Goal: Transaction & Acquisition: Purchase product/service

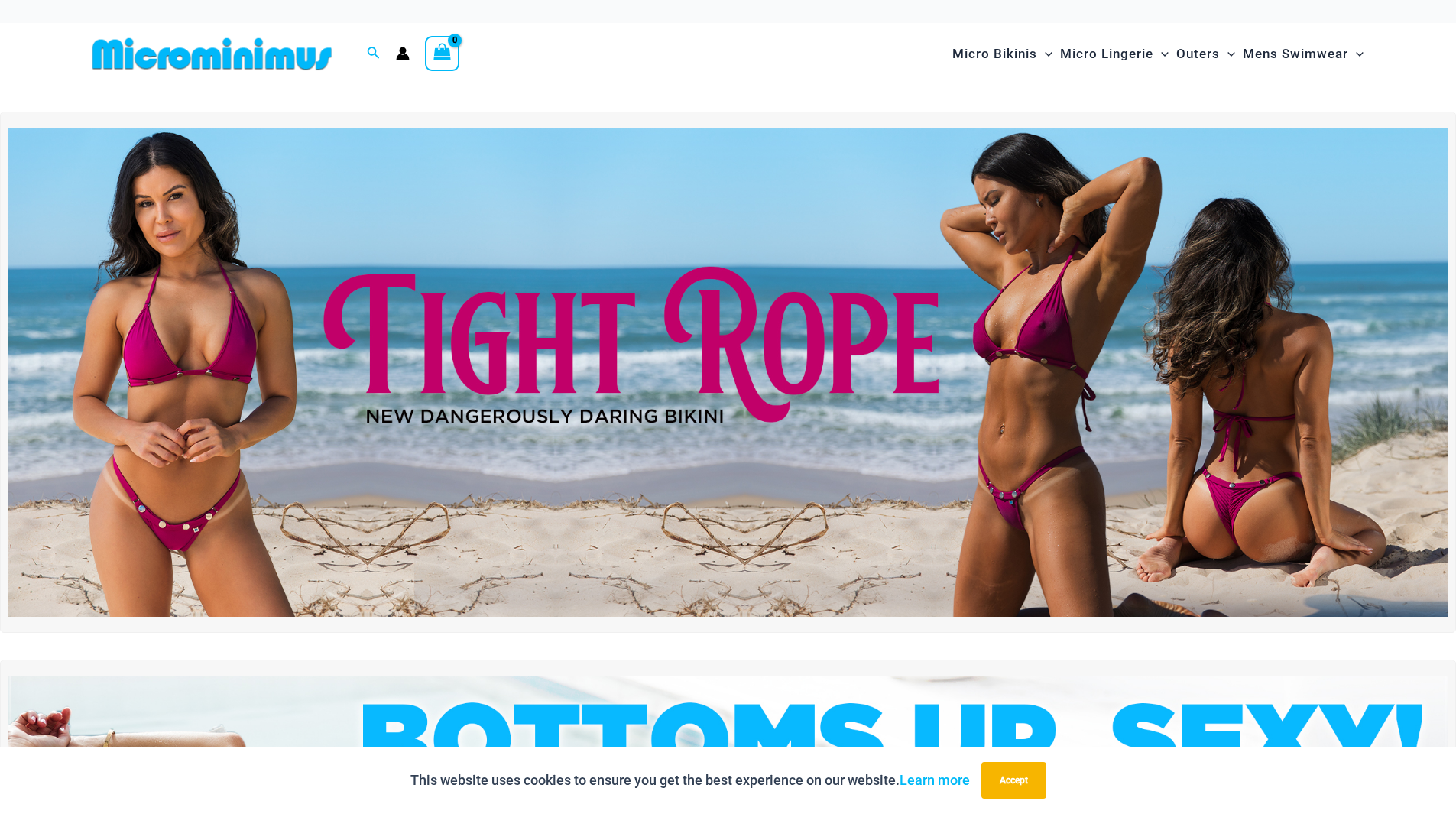
click at [1040, 525] on img at bounding box center [727, 372] width 1439 height 489
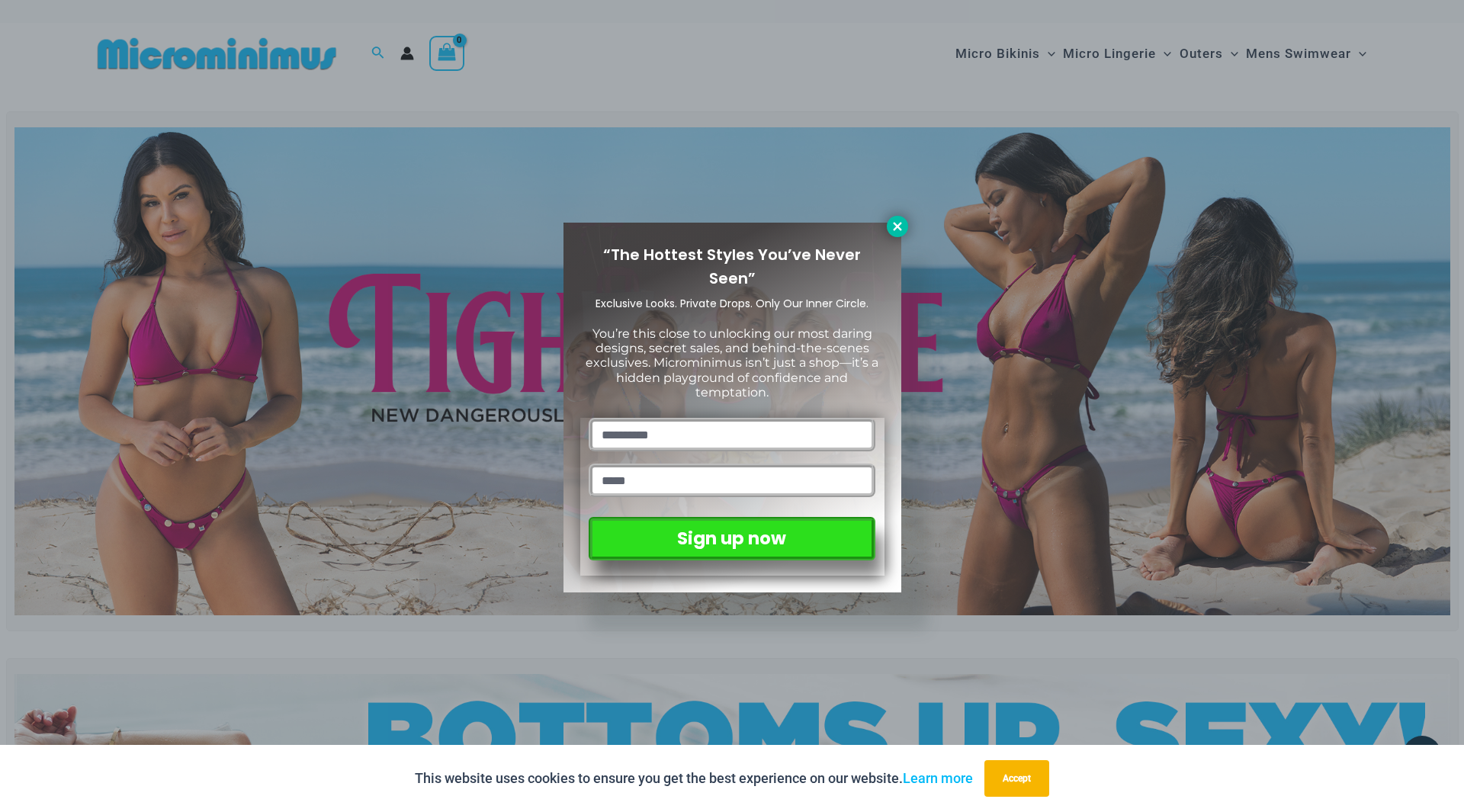
click at [895, 221] on icon at bounding box center [897, 226] width 14 height 14
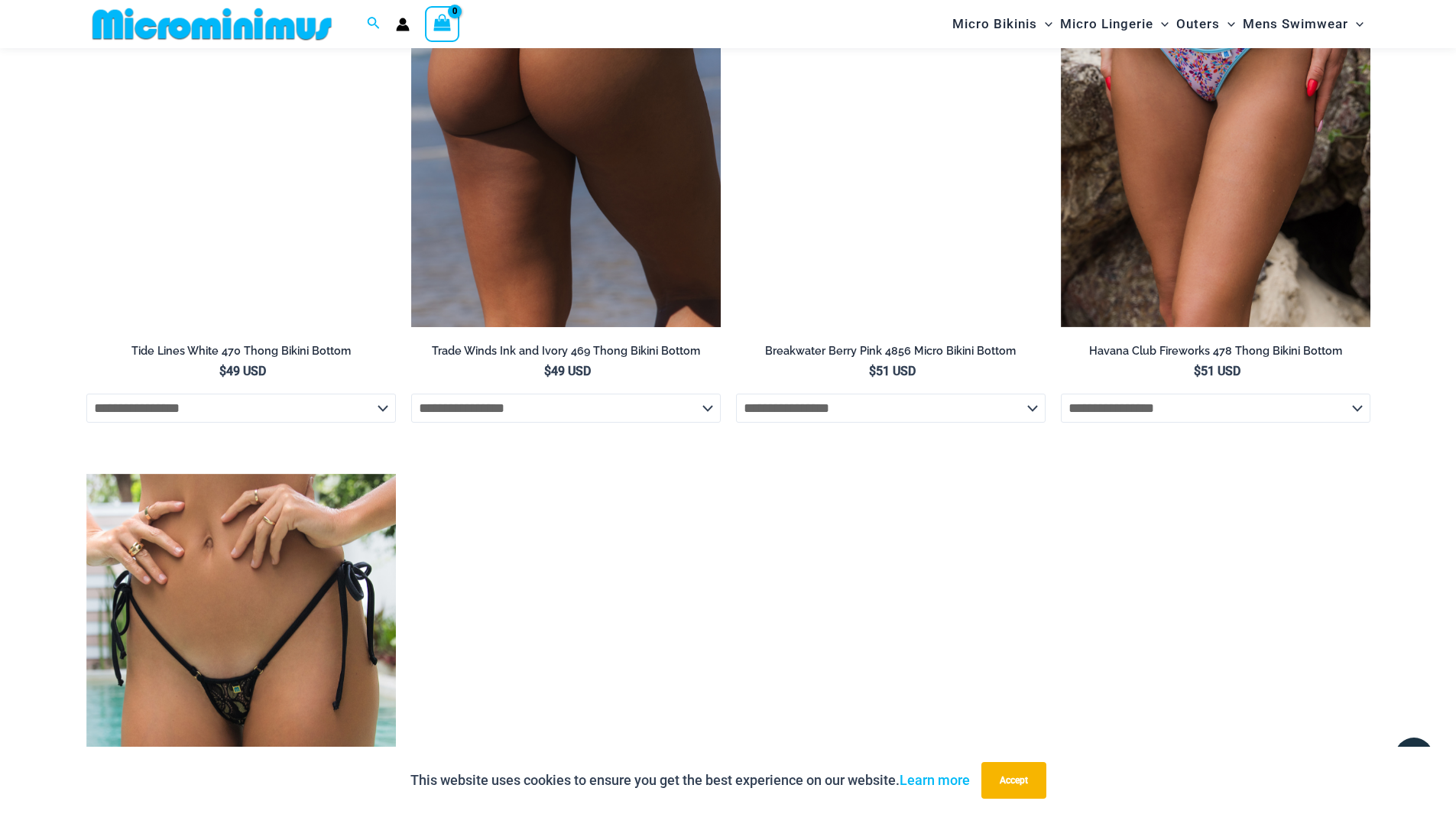
scroll to position [4344, 0]
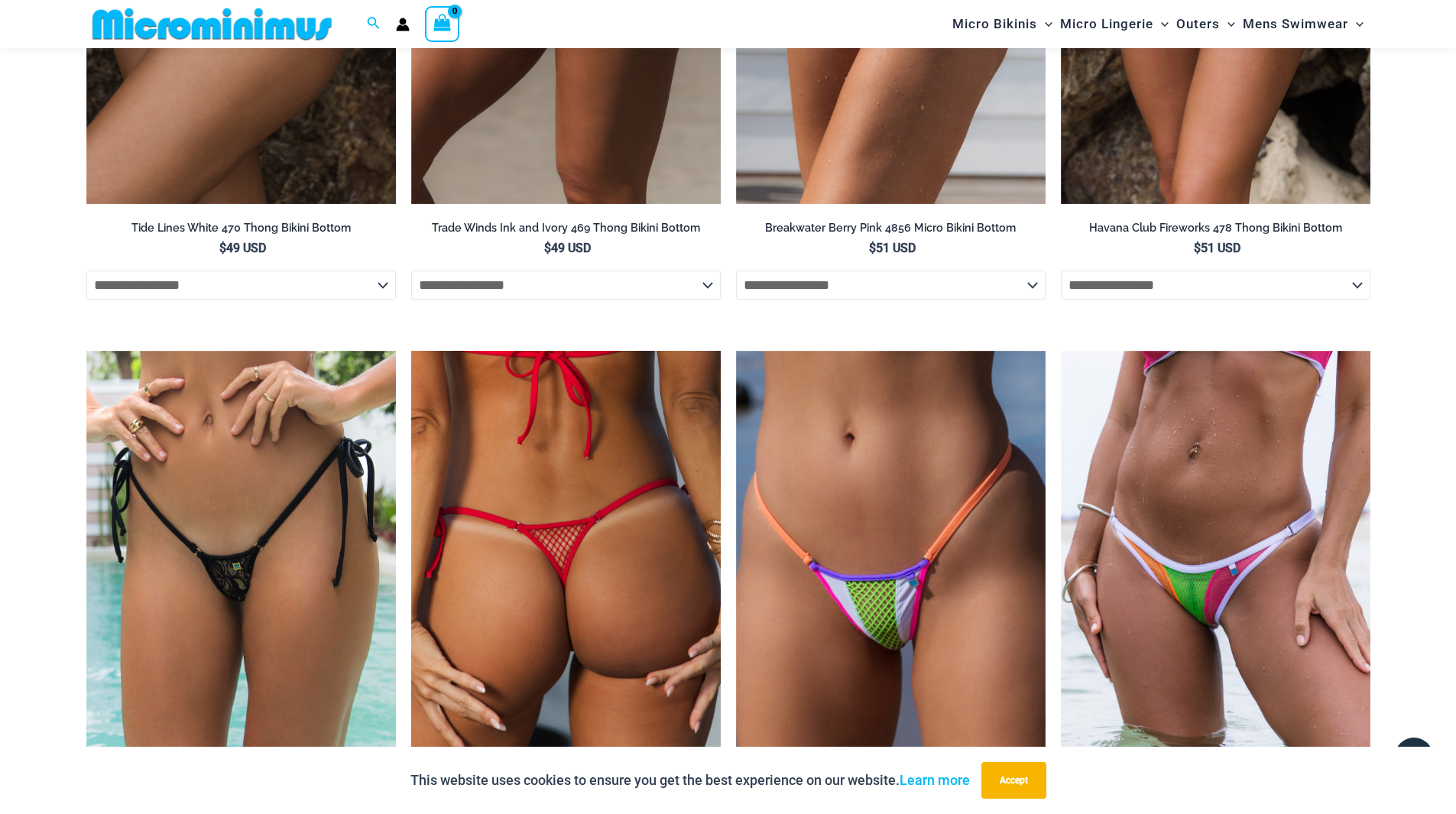
click at [612, 555] on img at bounding box center [566, 582] width 310 height 464
click at [611, 550] on img at bounding box center [566, 582] width 310 height 464
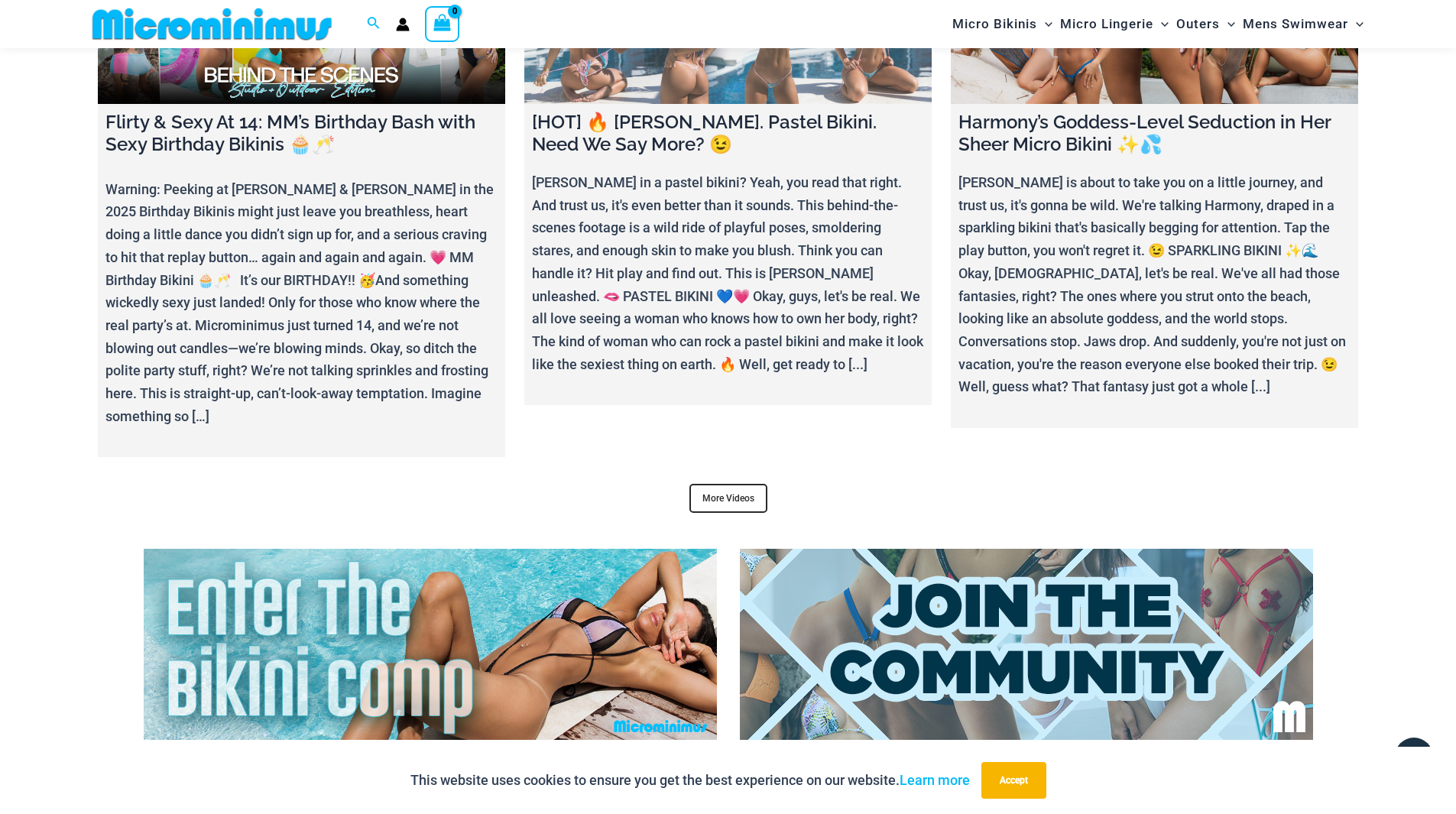
scroll to position [6254, 0]
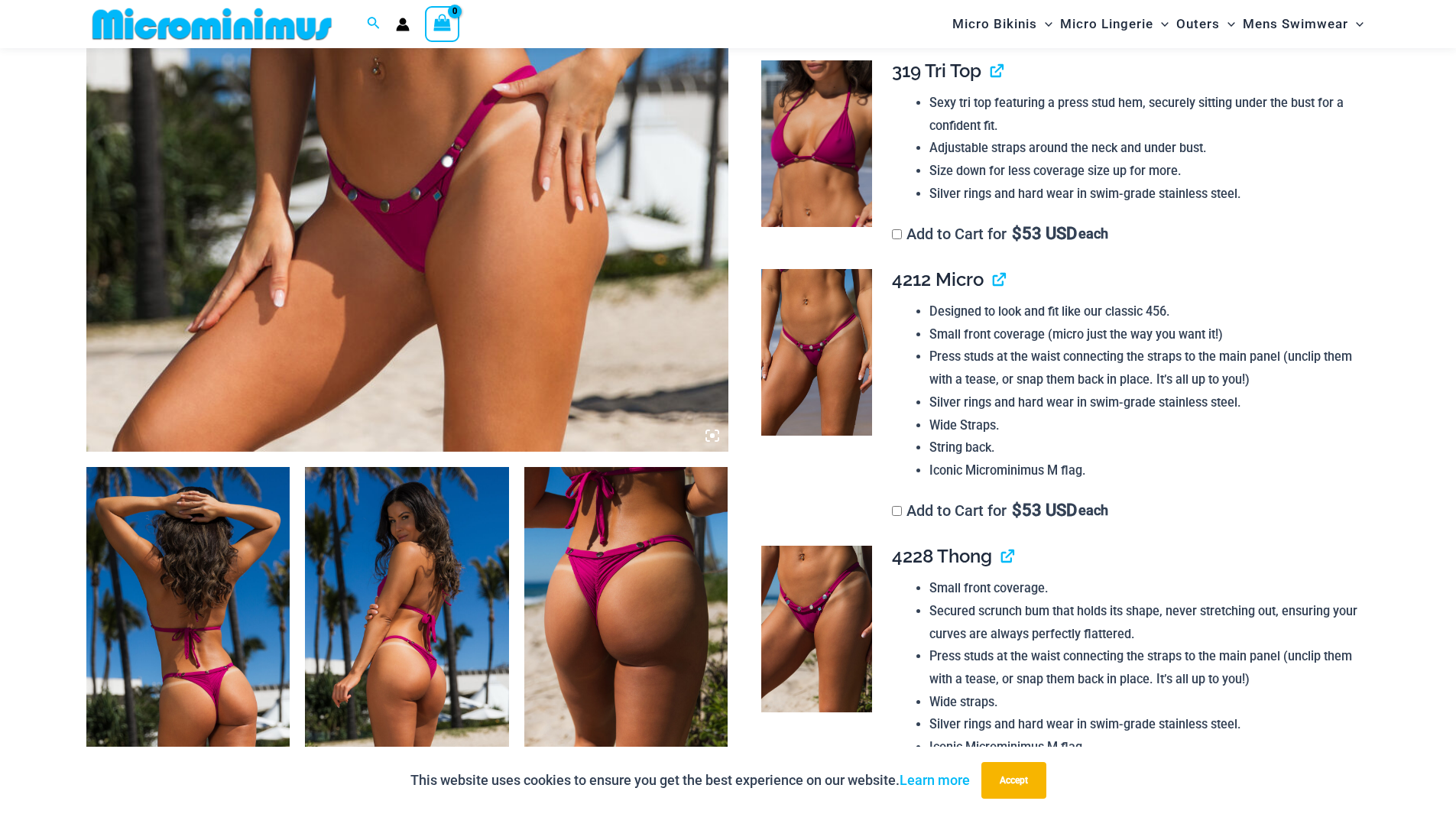
scroll to position [676, 0]
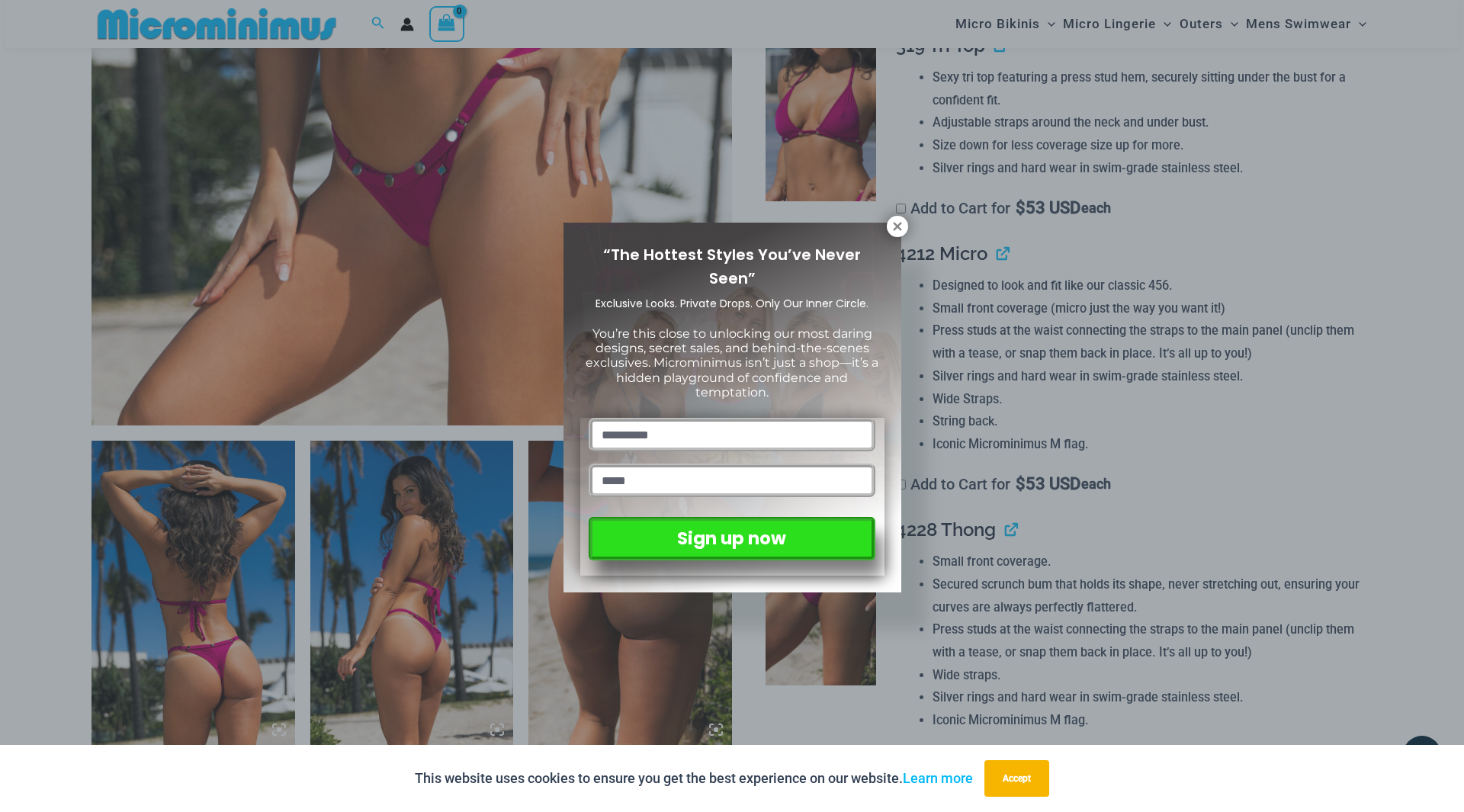
click at [819, 337] on span "You’re this close to unlocking our most daring designs, secret sales, and behin…" at bounding box center [732, 363] width 292 height 74
click at [902, 224] on icon at bounding box center [897, 226] width 14 height 14
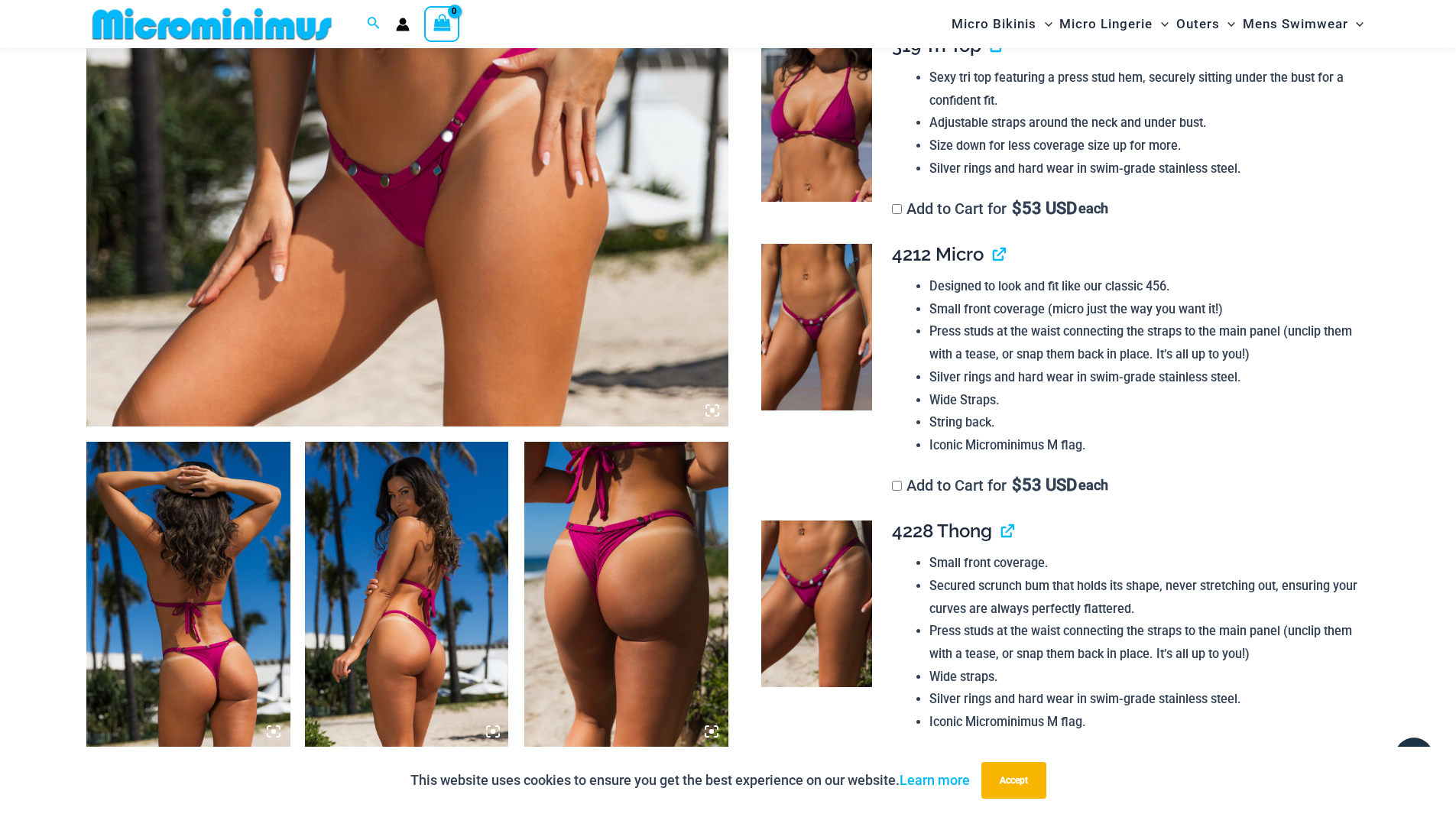
click at [800, 359] on img at bounding box center [816, 327] width 111 height 166
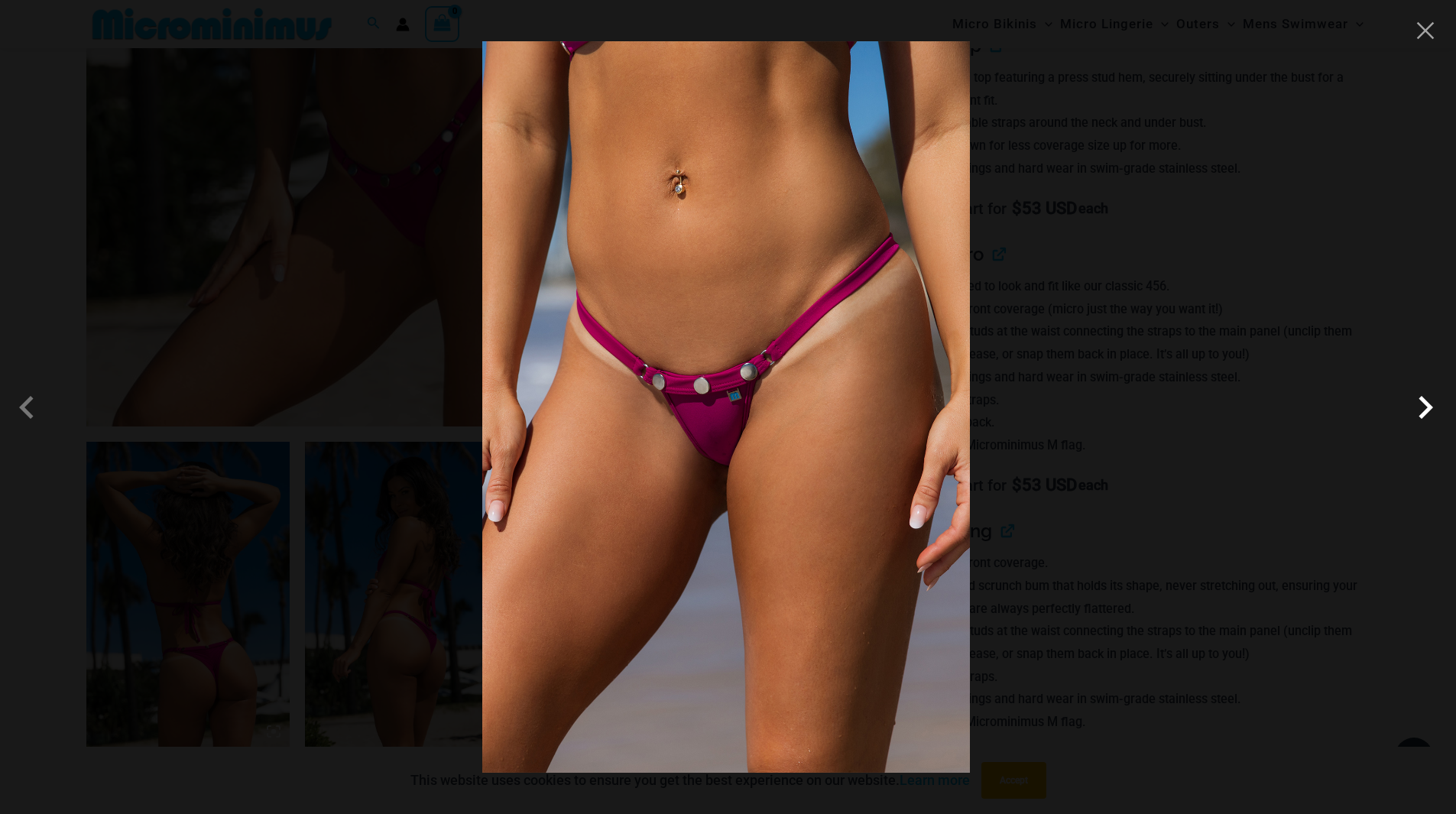
click at [1431, 405] on span at bounding box center [1425, 407] width 46 height 46
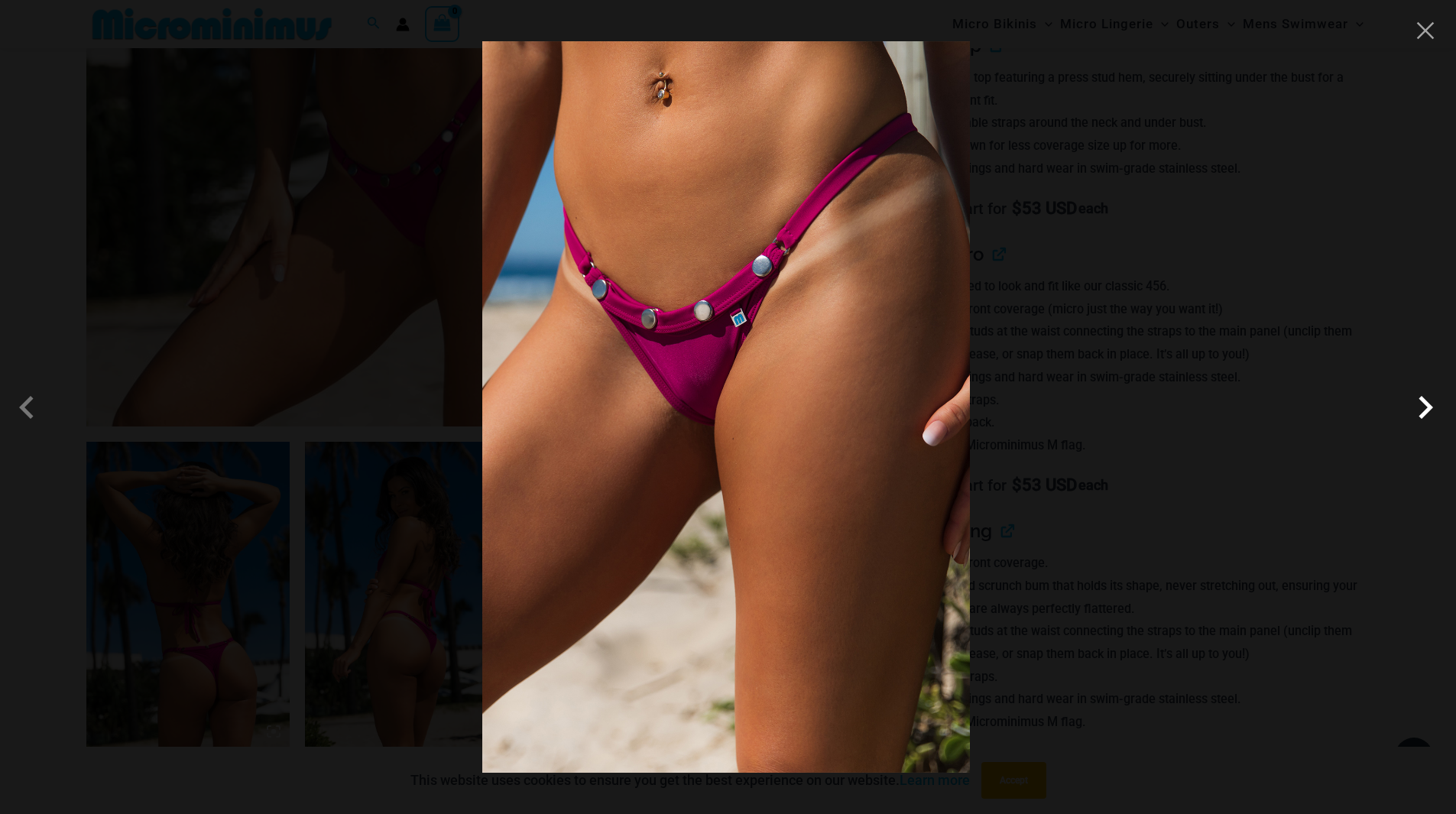
click at [1431, 405] on span at bounding box center [1425, 407] width 46 height 46
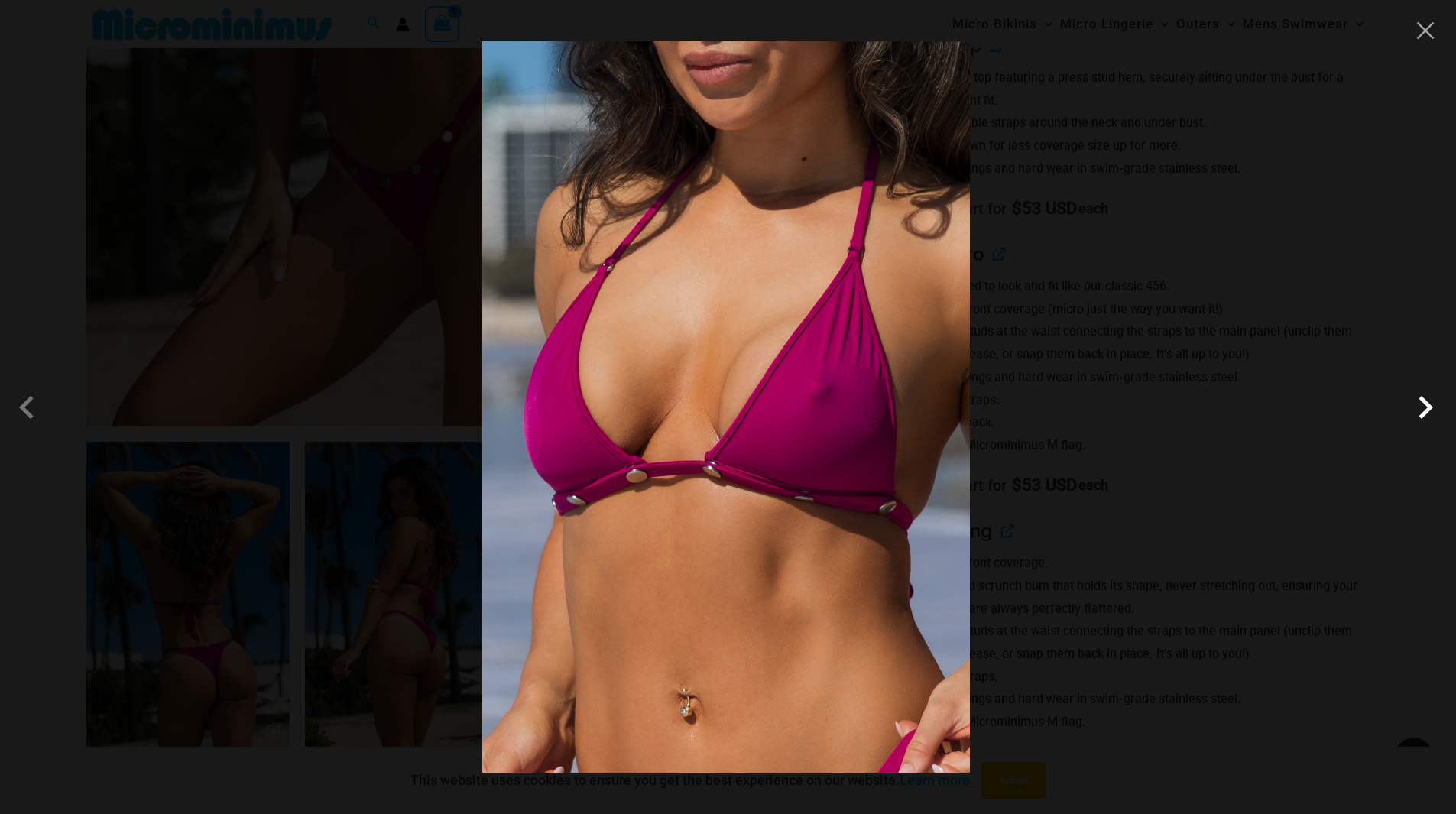
click at [1431, 405] on span at bounding box center [1425, 407] width 46 height 46
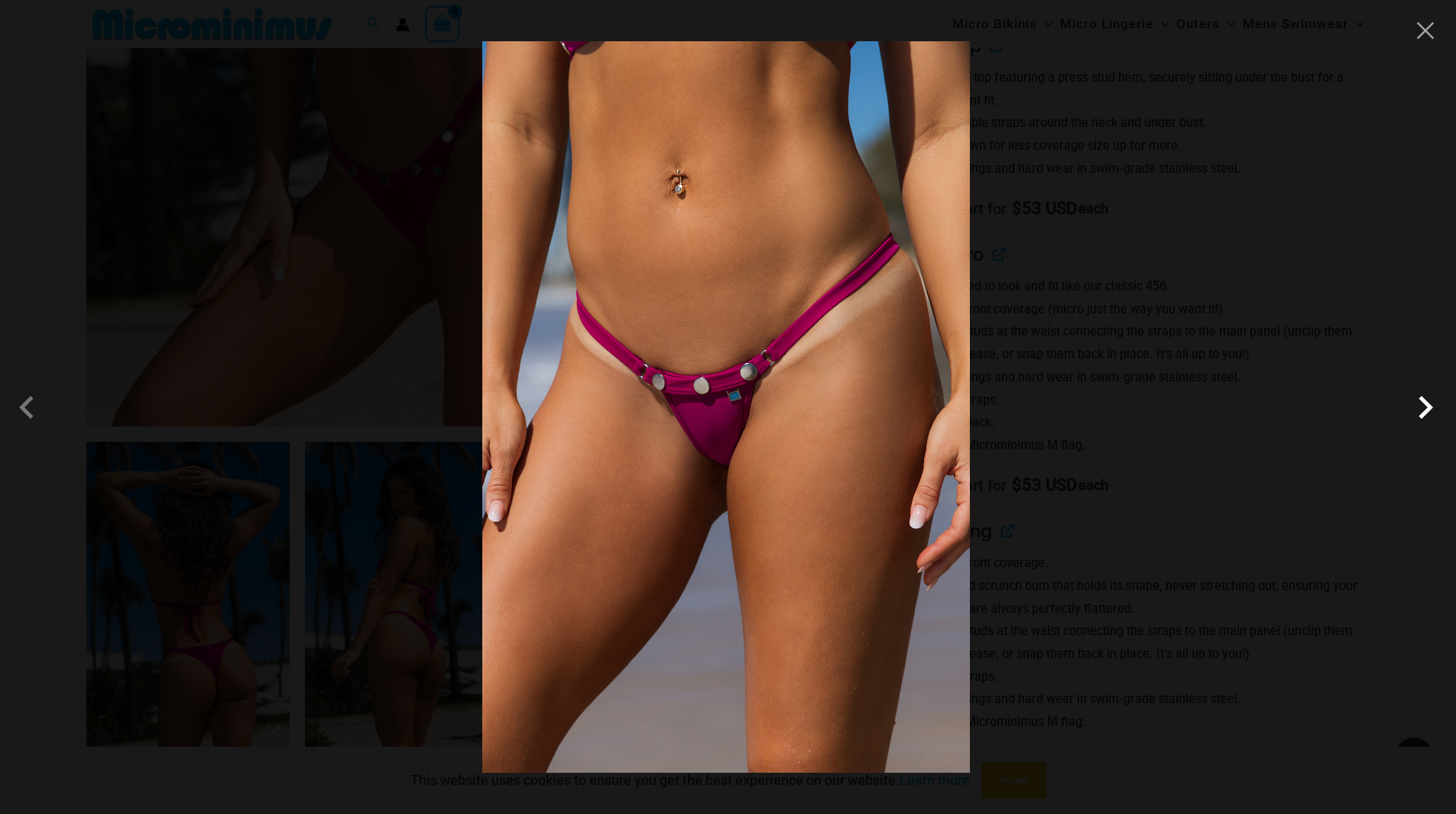
click at [1431, 405] on span at bounding box center [1425, 407] width 46 height 46
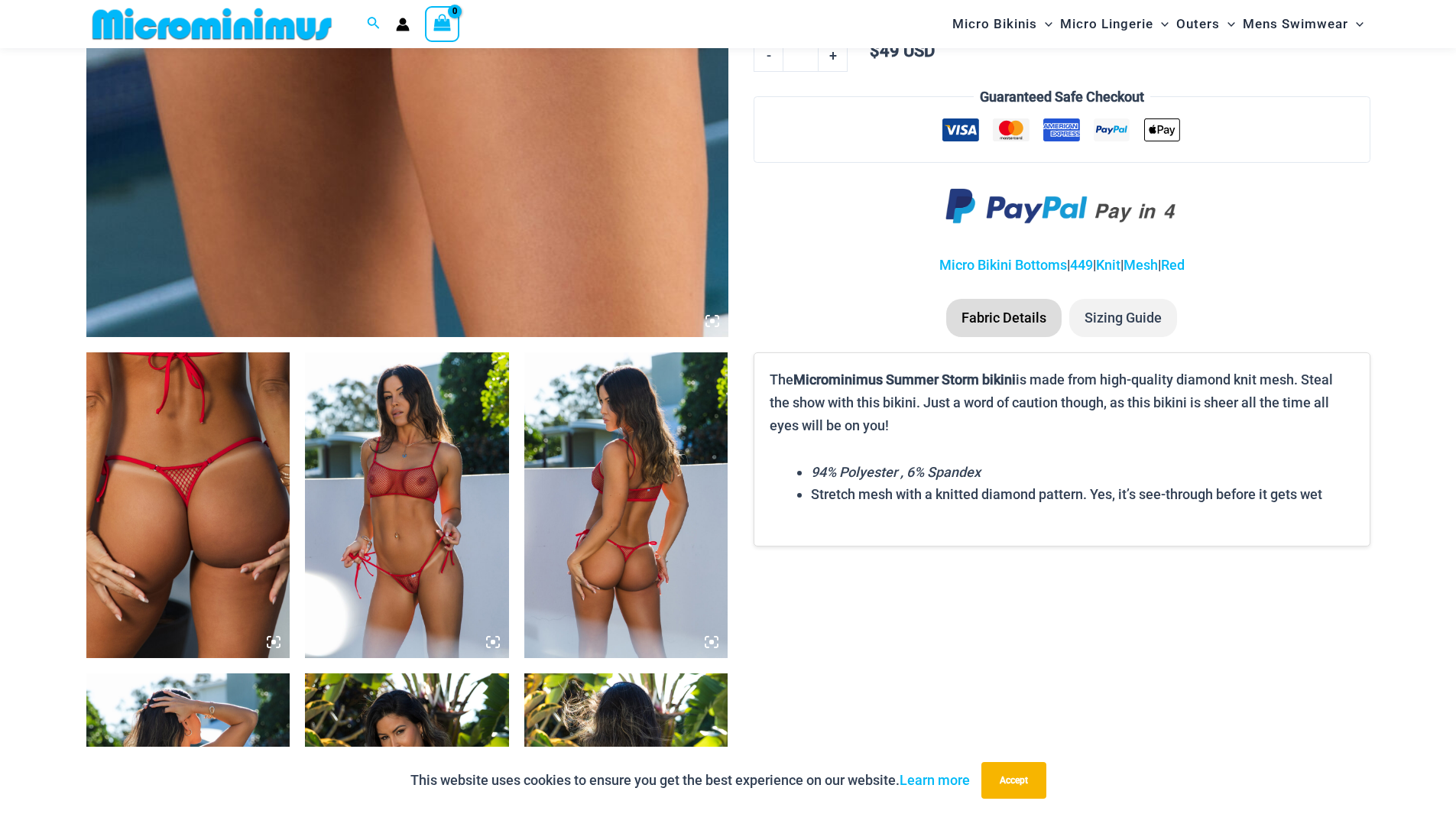
scroll to position [902, 0]
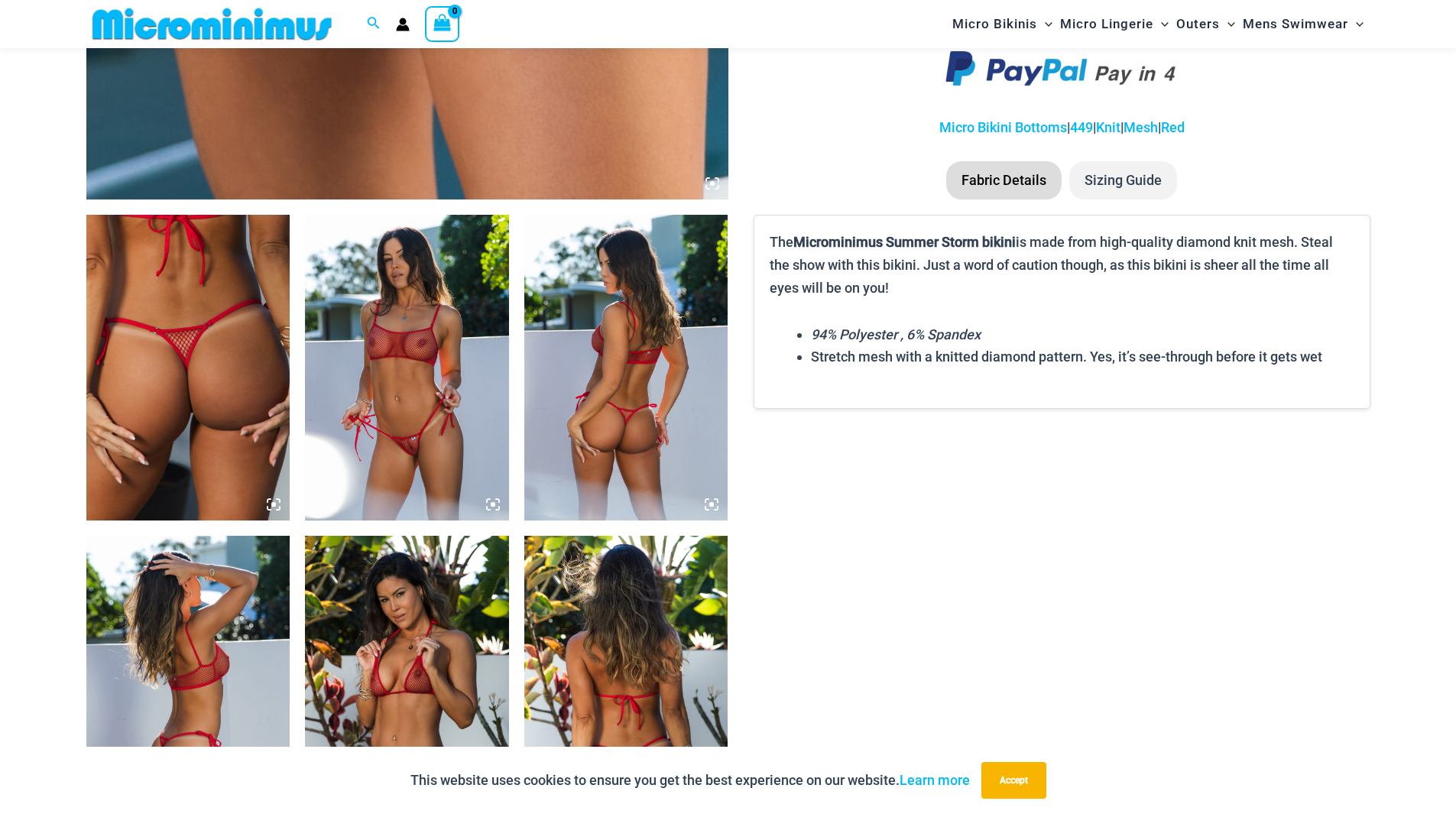
click at [422, 453] on img at bounding box center [406, 367] width 204 height 305
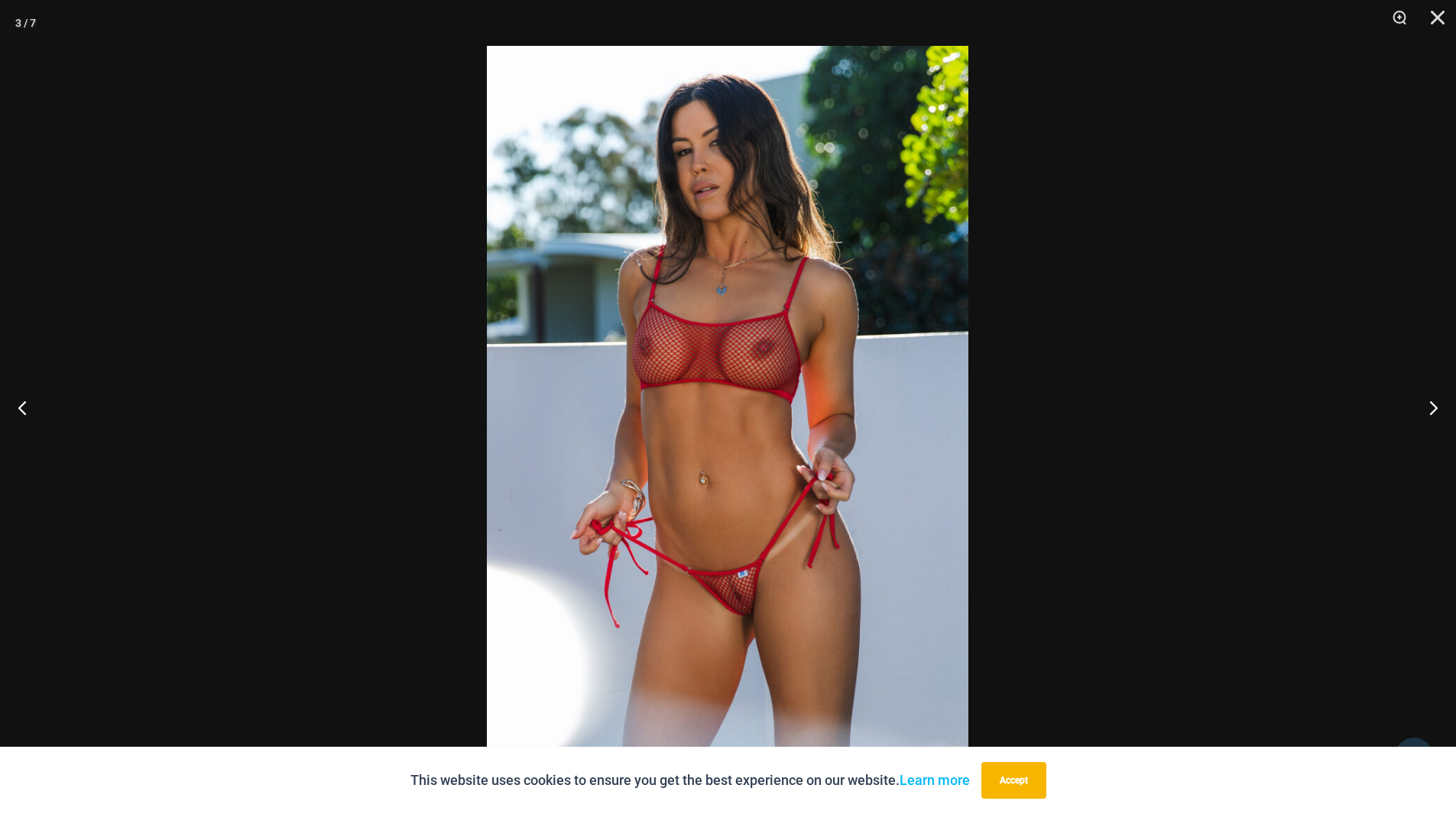
click at [864, 496] on img at bounding box center [727, 407] width 482 height 722
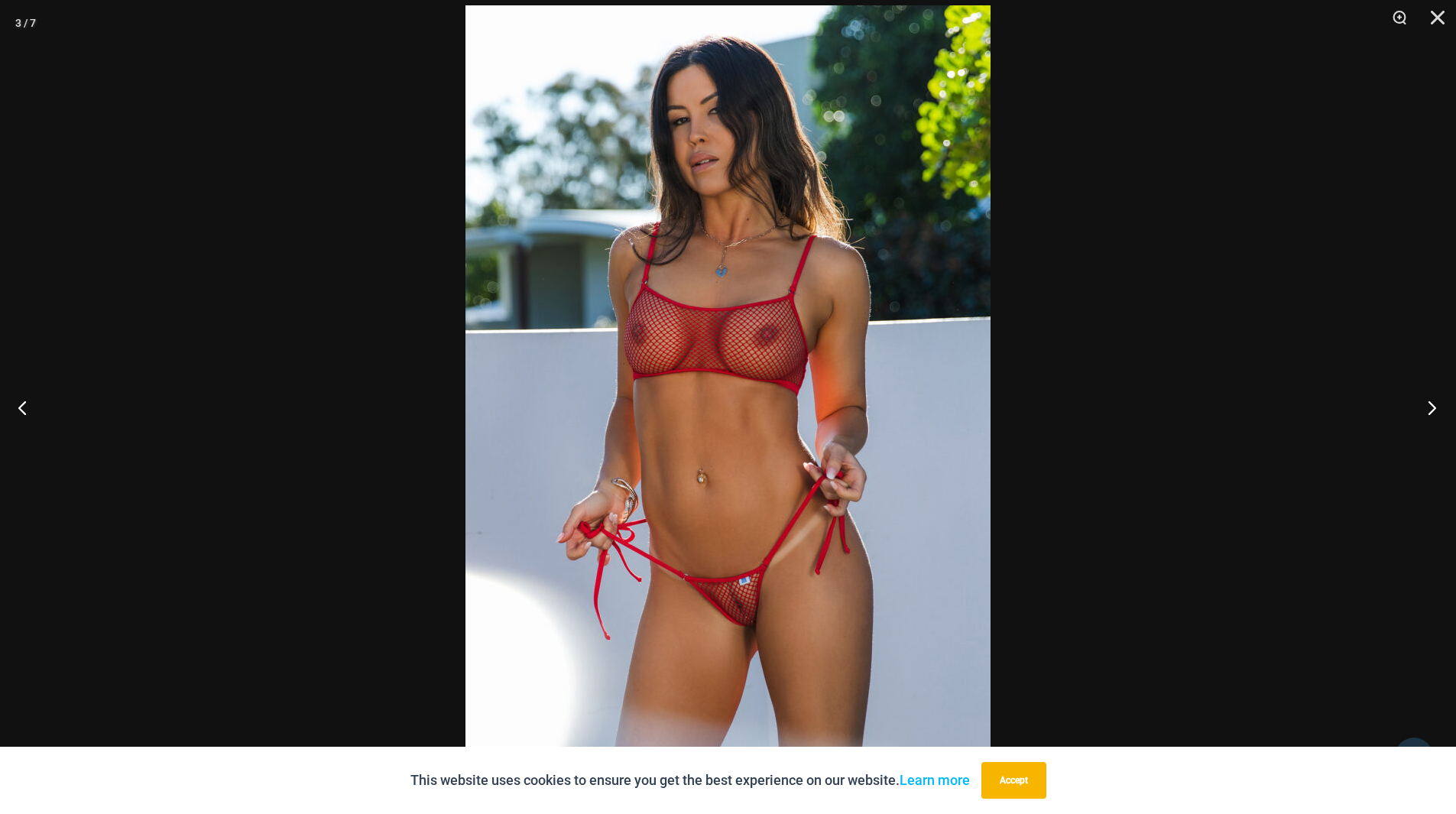
click at [1433, 398] on button "Next" at bounding box center [1427, 407] width 57 height 76
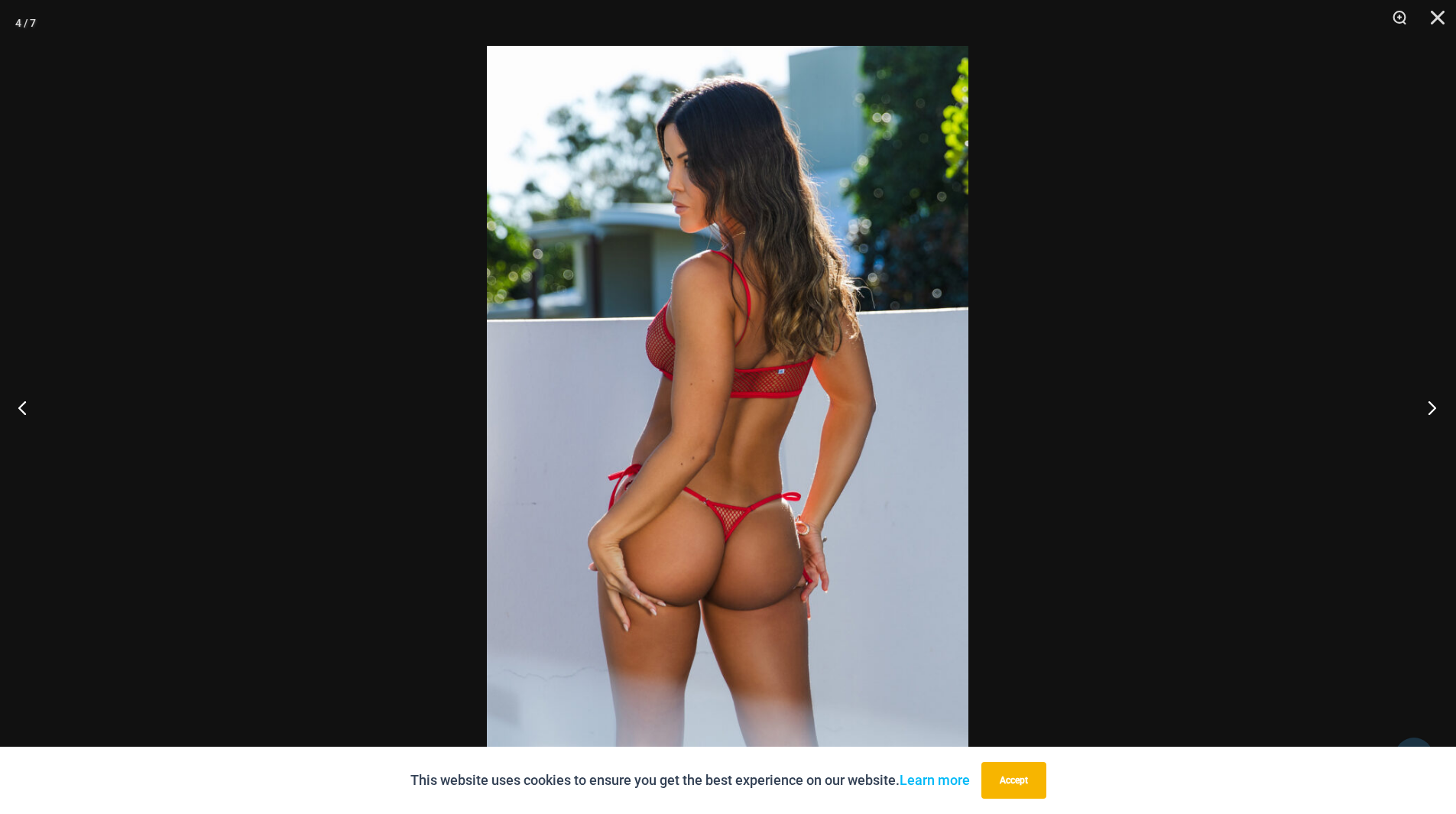
click at [1433, 398] on button "Next" at bounding box center [1427, 407] width 57 height 76
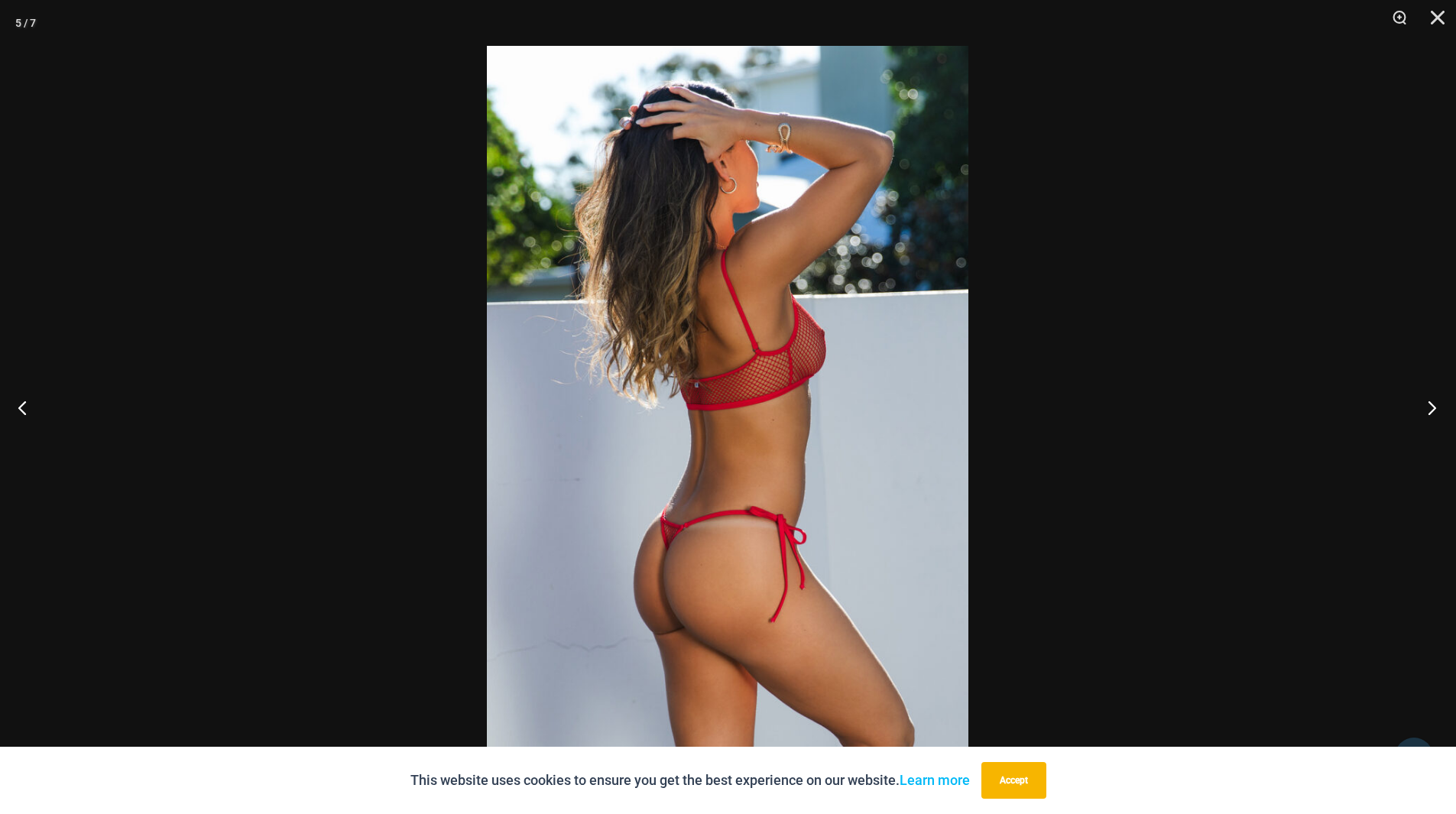
click at [1433, 398] on button "Next" at bounding box center [1427, 407] width 57 height 76
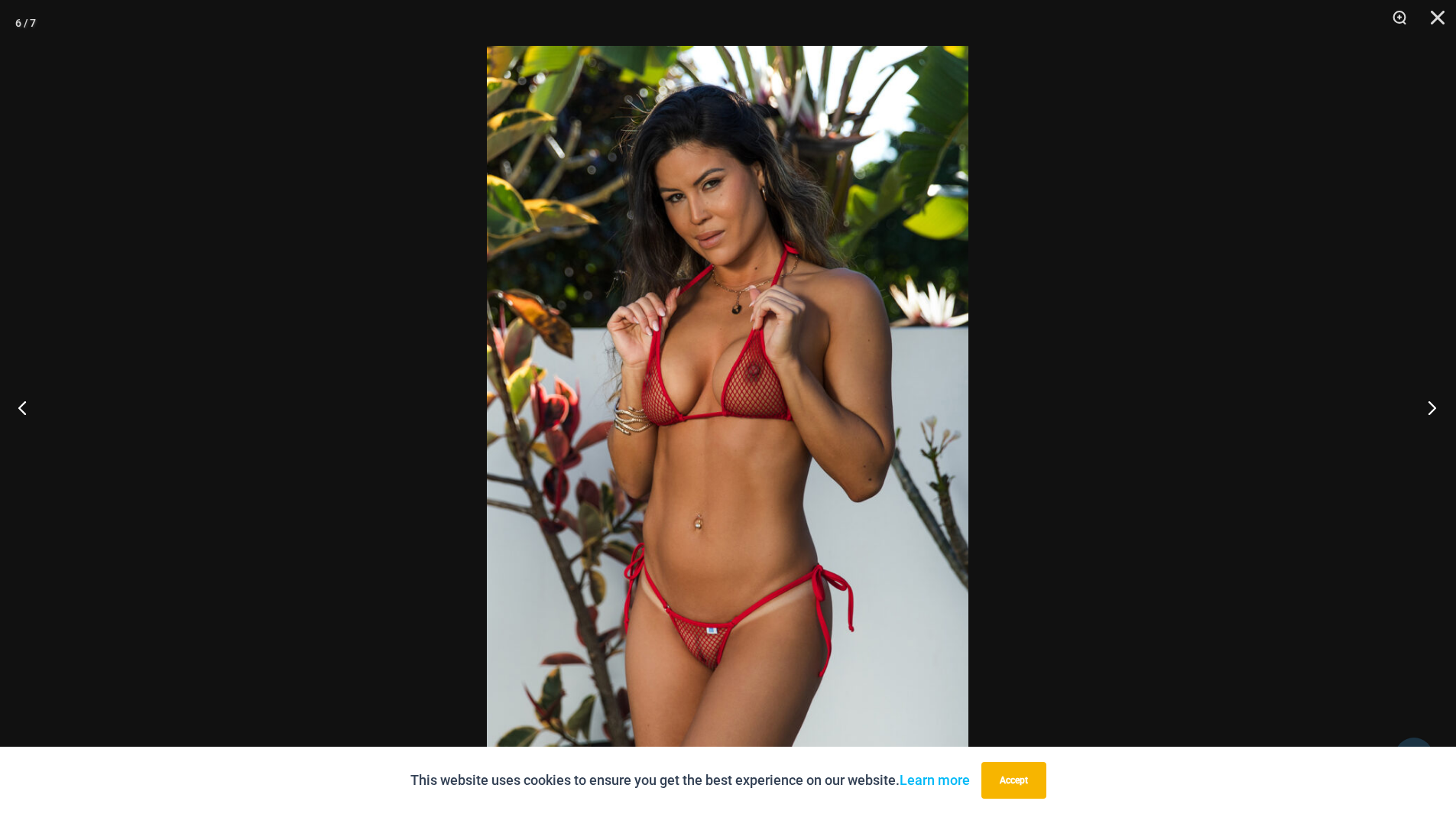
click at [1433, 398] on button "Next" at bounding box center [1427, 407] width 57 height 76
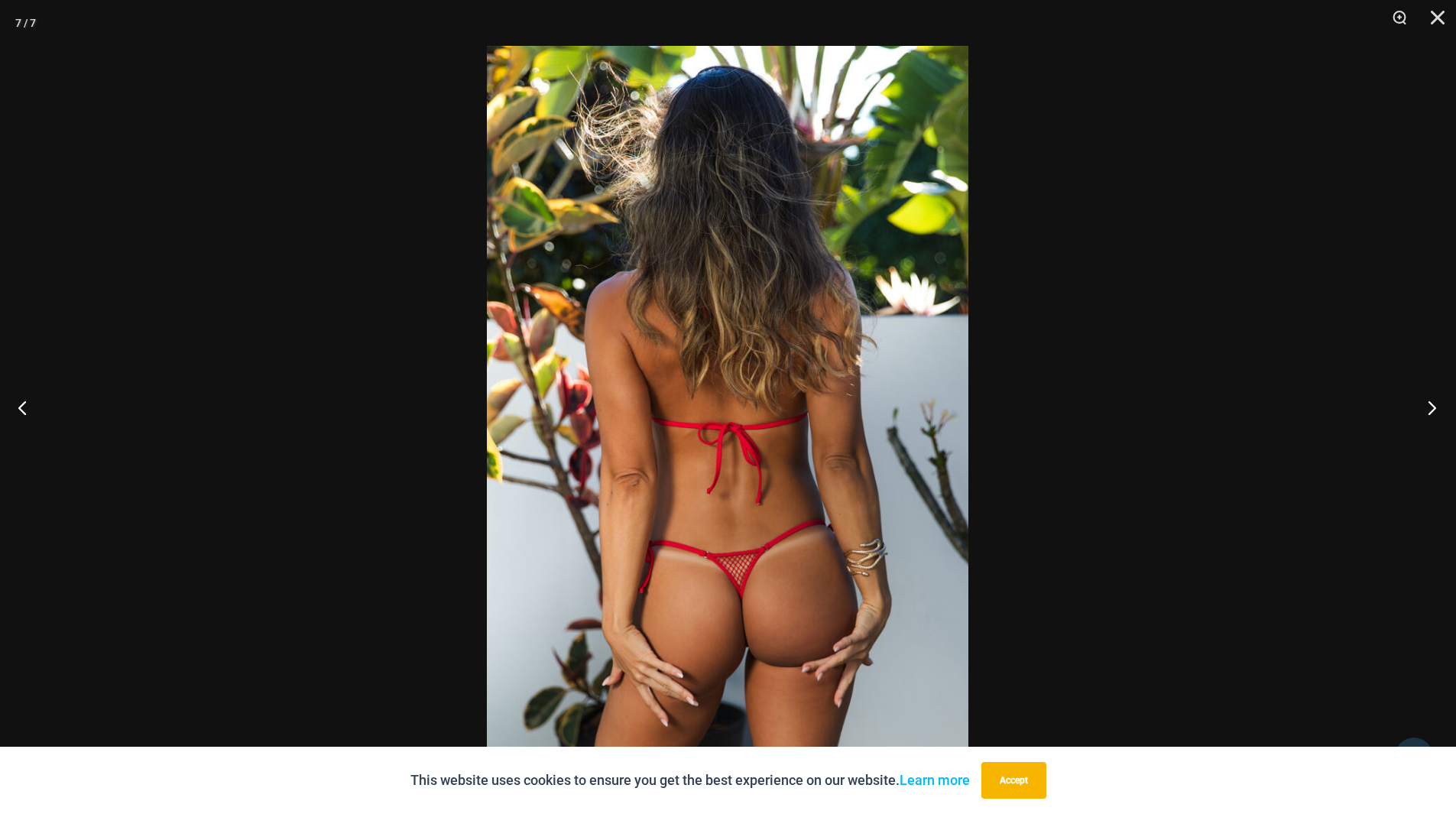
click at [1433, 398] on button "Next" at bounding box center [1427, 407] width 57 height 76
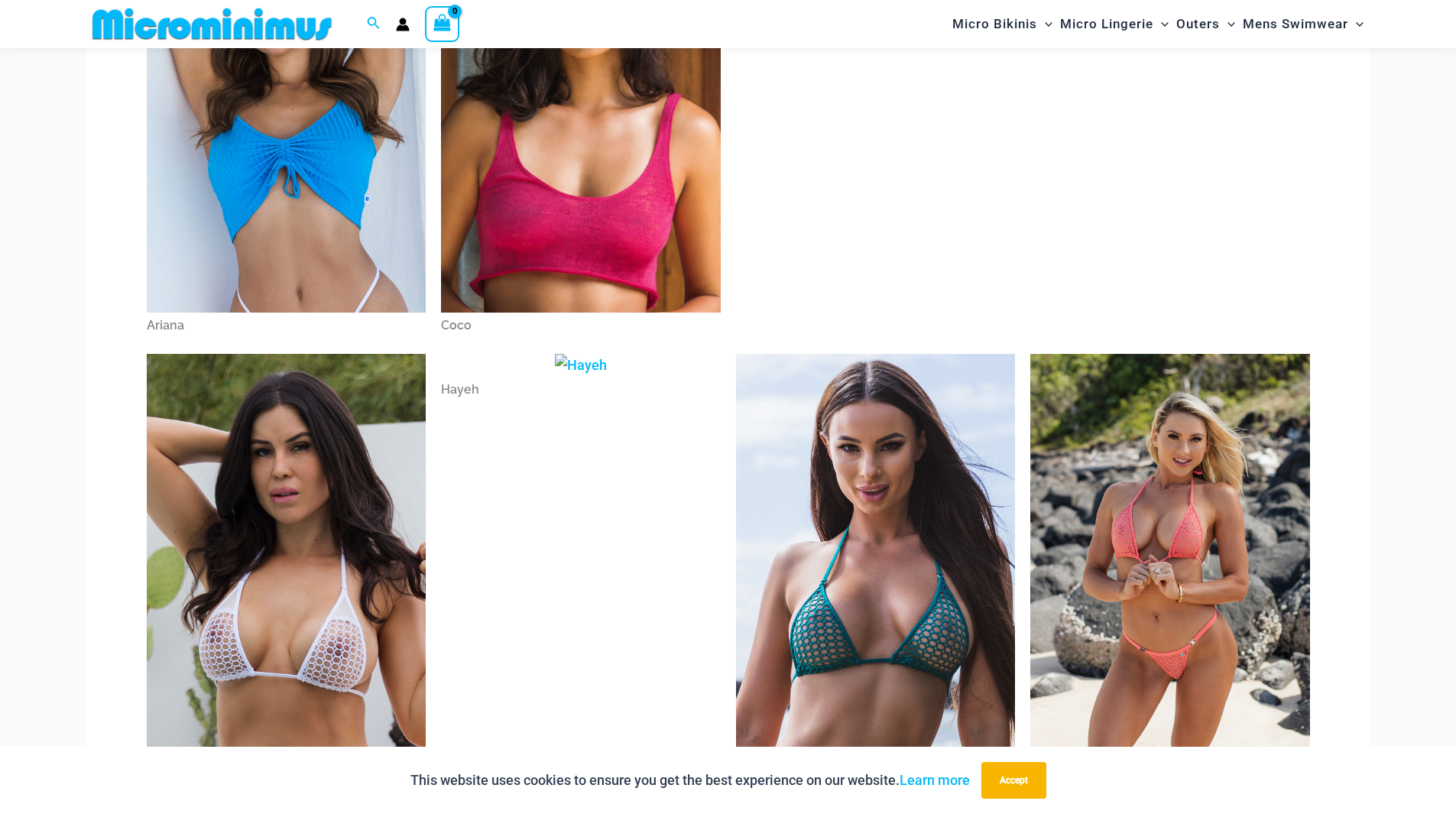
scroll to position [292, 0]
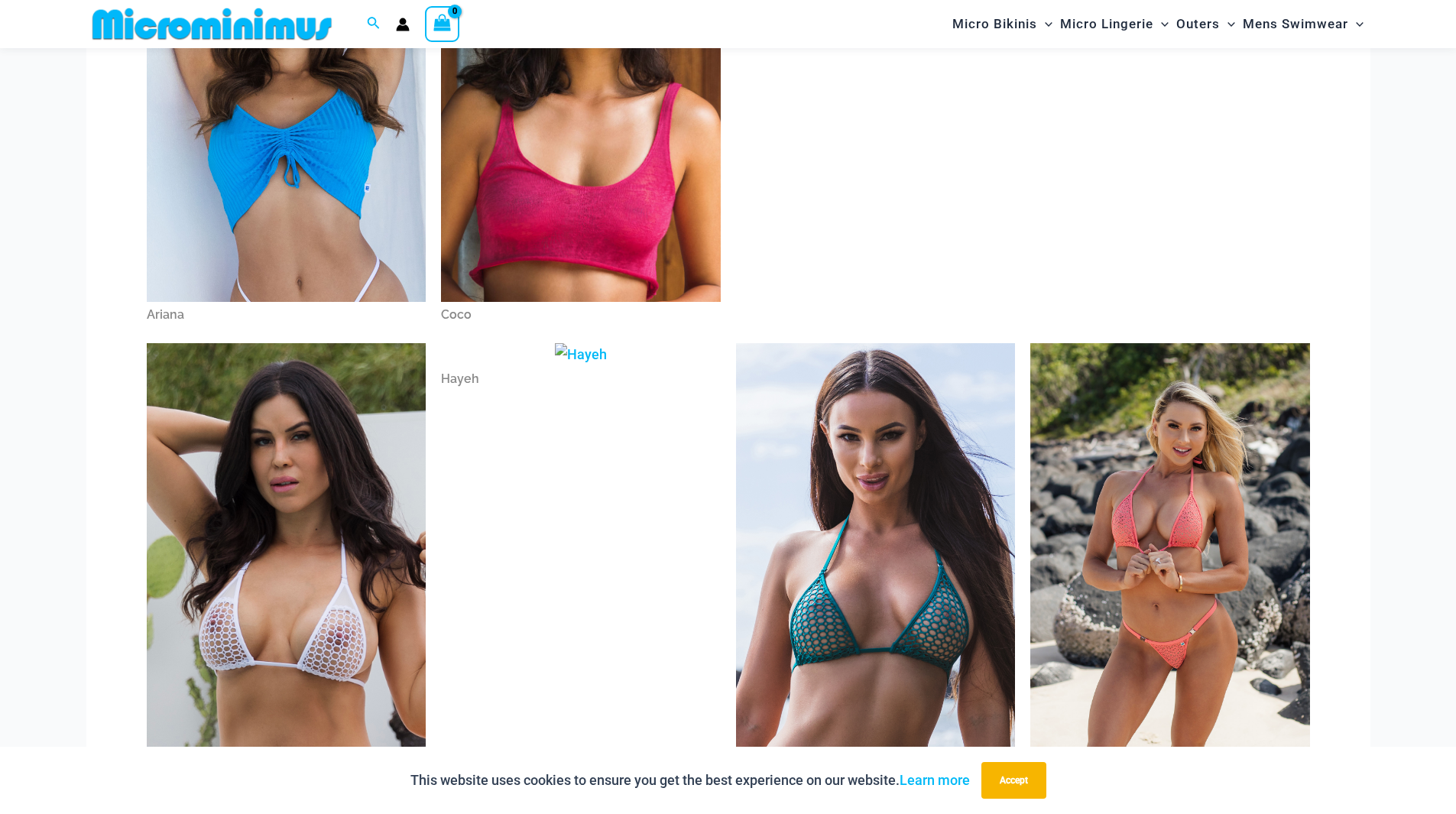
click at [337, 660] on img at bounding box center [287, 553] width 280 height 419
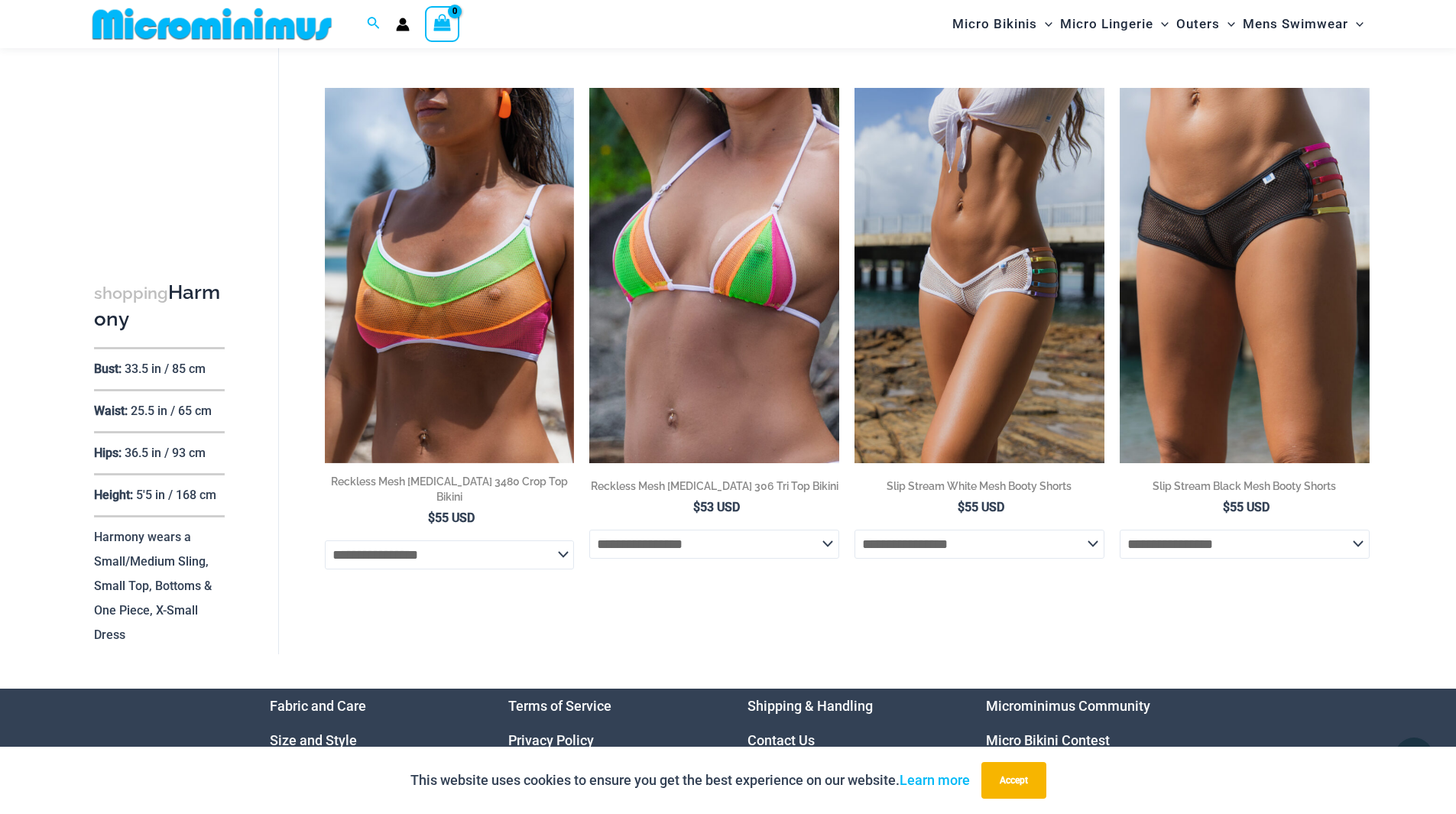
scroll to position [3995, 0]
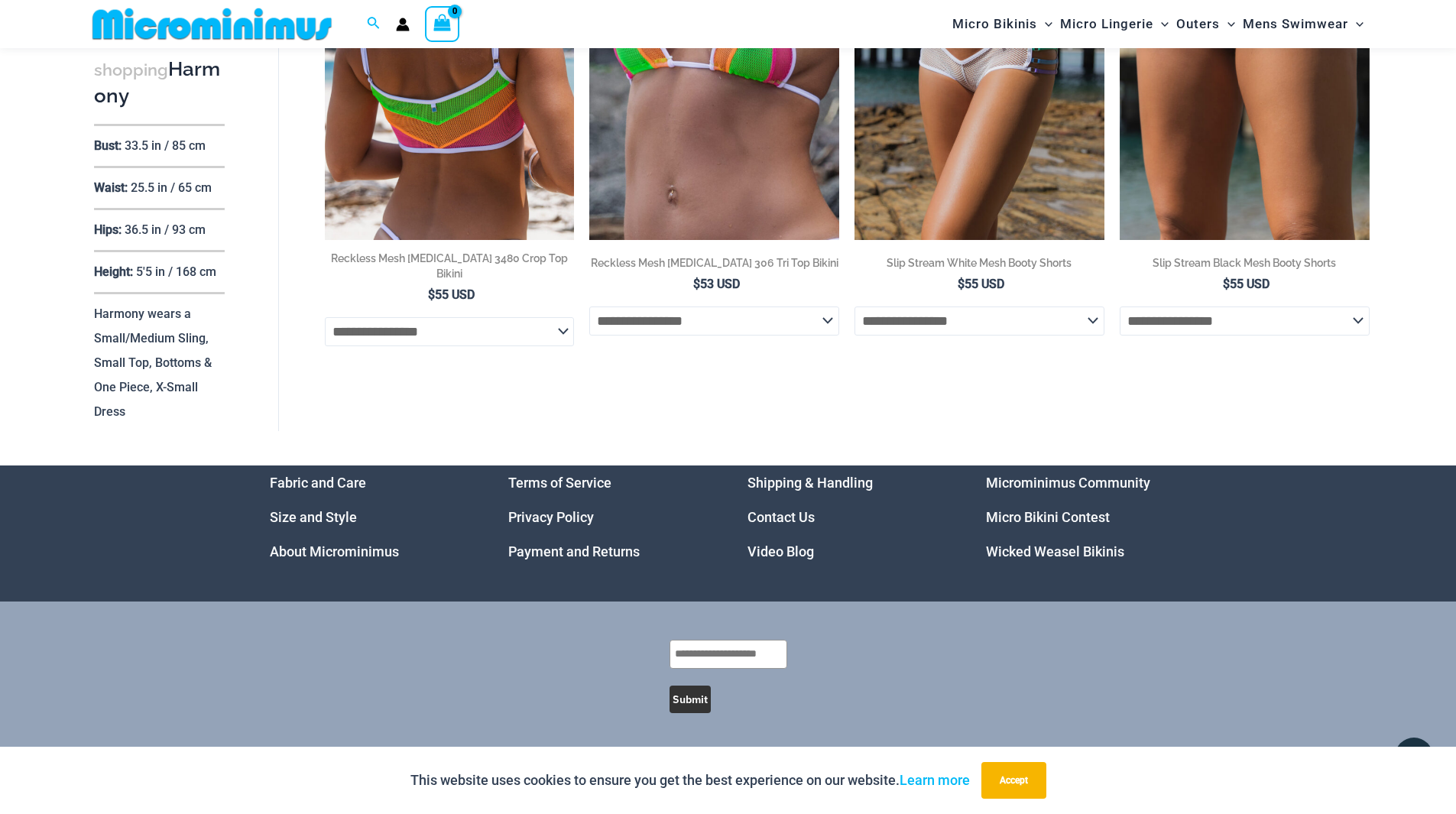
click at [360, 98] on img at bounding box center [450, 52] width 250 height 374
click at [470, 172] on img at bounding box center [450, 52] width 250 height 374
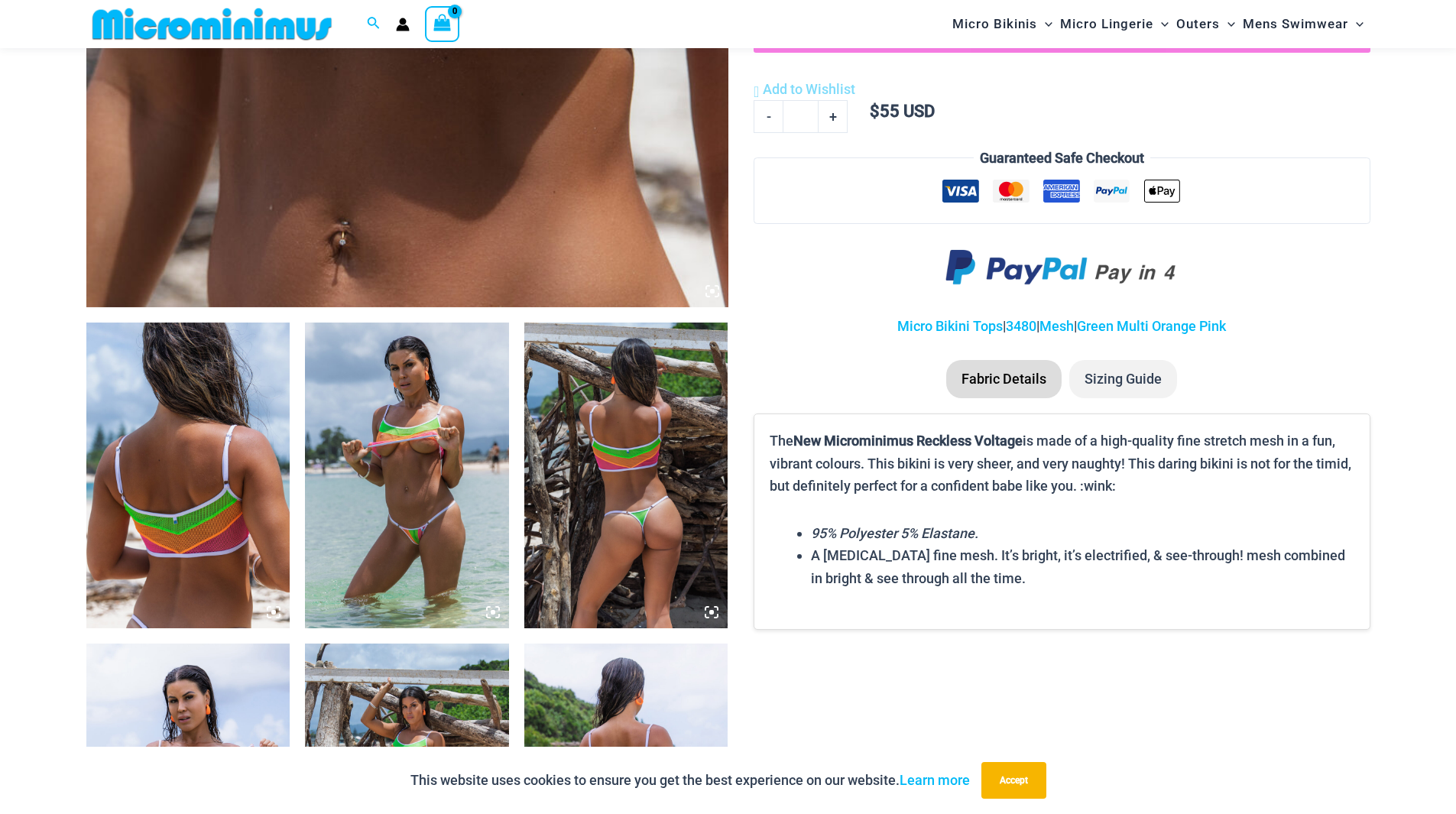
scroll to position [903, 0]
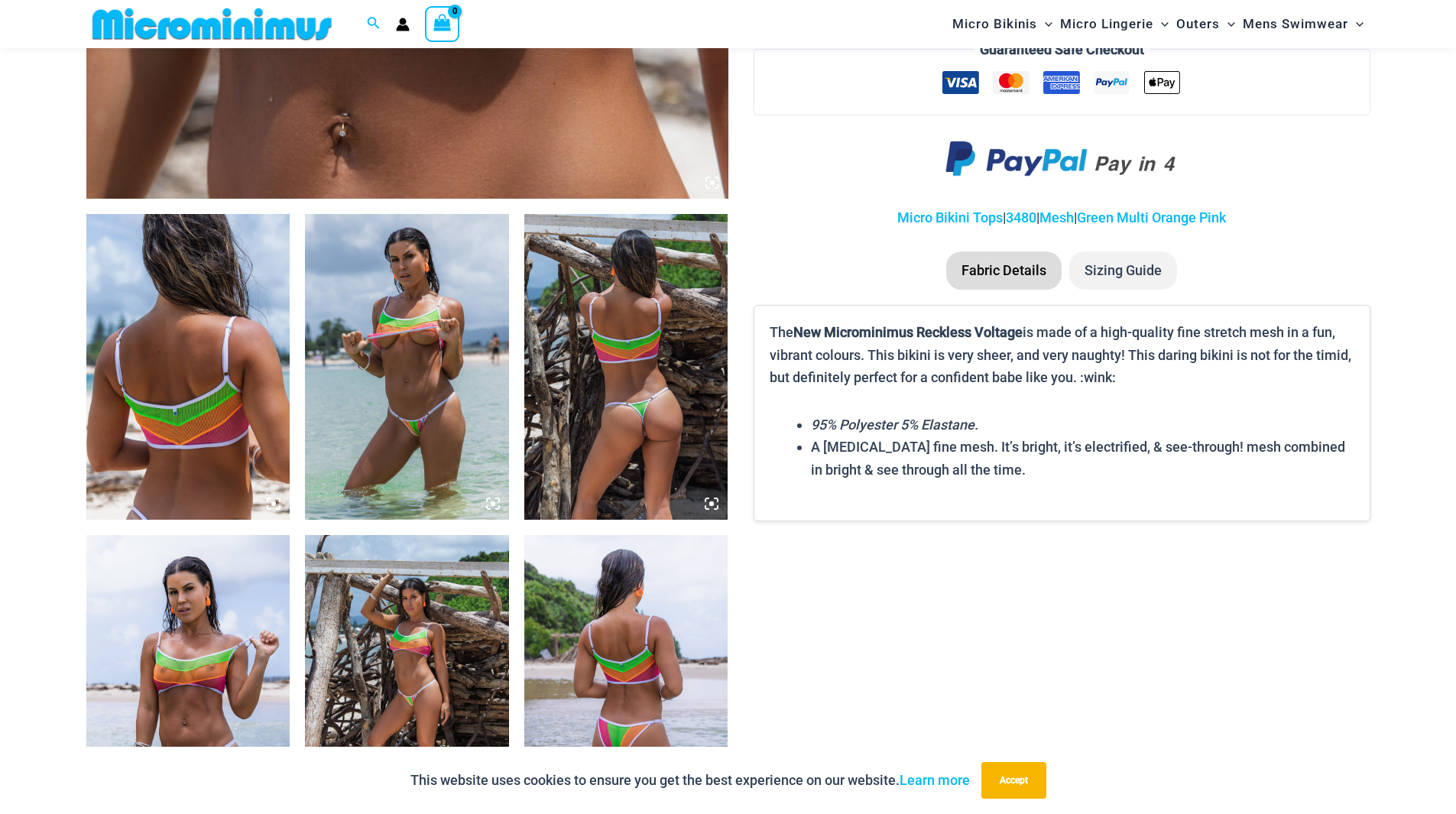
click at [389, 406] on img at bounding box center [406, 366] width 204 height 305
